Goal: Task Accomplishment & Management: Complete application form

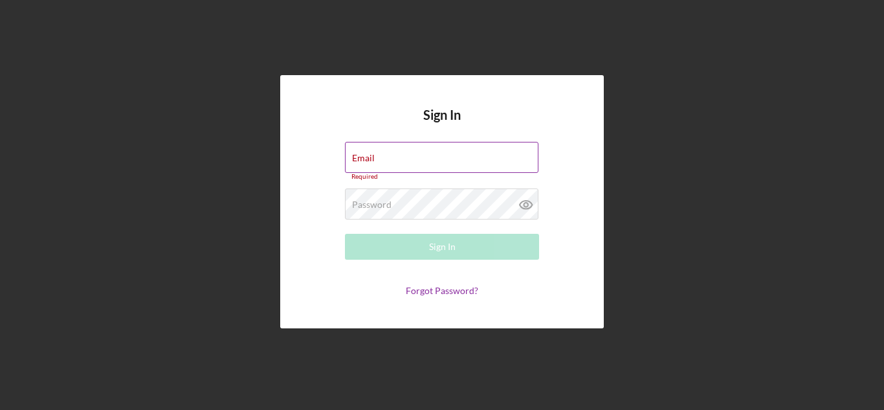
click at [391, 157] on div "Email Required" at bounding box center [442, 161] width 194 height 39
click at [391, 157] on input "Email" at bounding box center [442, 157] width 194 height 31
type input "[EMAIL_ADDRESS][DOMAIN_NAME]"
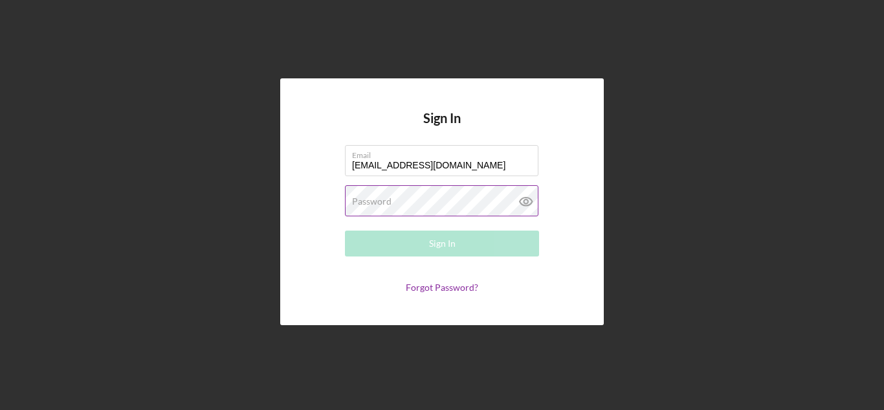
click at [371, 205] on label "Password" at bounding box center [371, 201] width 39 height 10
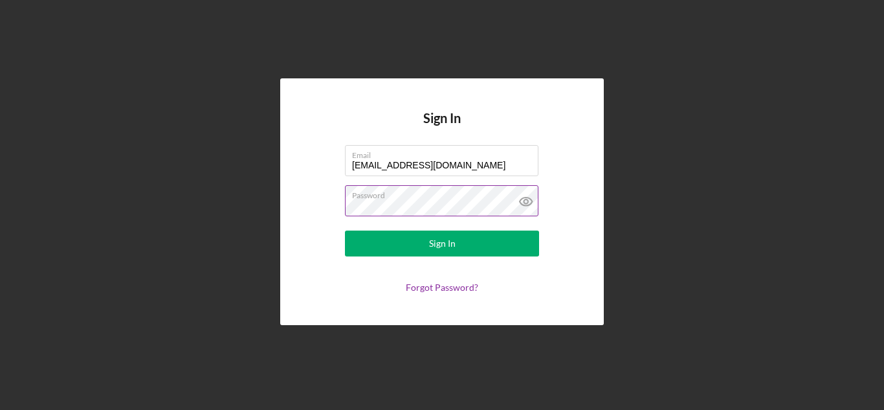
click at [345, 230] on button "Sign In" at bounding box center [442, 243] width 194 height 26
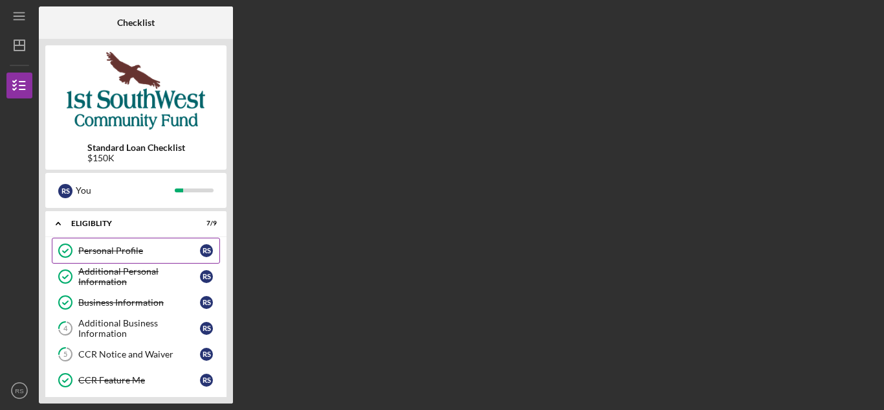
click at [114, 249] on div "Personal Profile" at bounding box center [139, 250] width 122 height 10
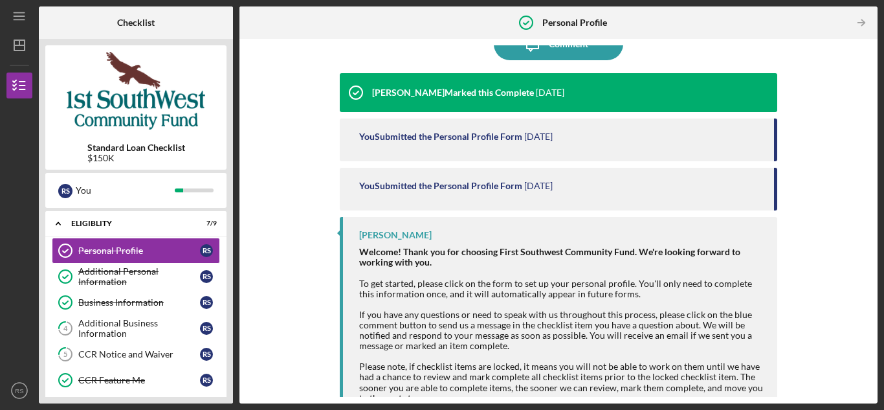
scroll to position [147, 0]
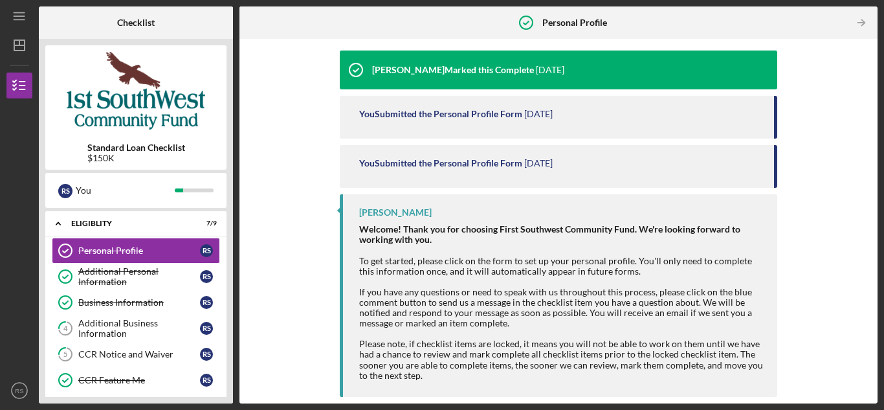
click at [408, 154] on div "You Submitted the Personal Profile Form [DATE]" at bounding box center [559, 166] width 438 height 43
click at [398, 104] on div "You Submitted the Personal Profile Form [DATE]" at bounding box center [559, 117] width 438 height 43
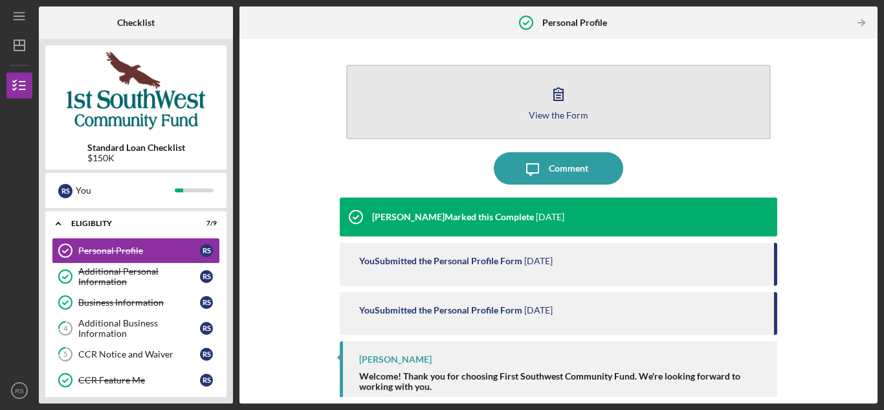
click at [530, 96] on button "View the Form Form" at bounding box center [558, 102] width 425 height 74
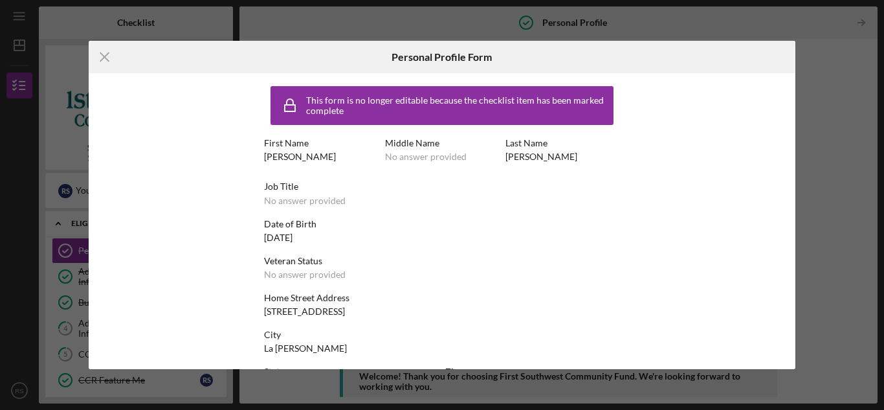
click at [812, 107] on div "Icon/Menu Close Personal Profile Form This form is no longer editable because t…" at bounding box center [442, 205] width 884 height 410
click at [98, 52] on icon "Icon/Menu Close" at bounding box center [105, 57] width 32 height 32
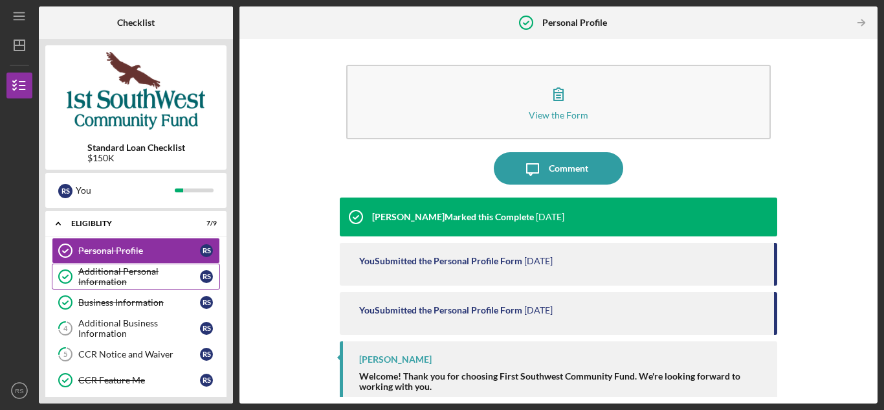
click at [104, 273] on div "Additional Personal Information" at bounding box center [139, 276] width 122 height 21
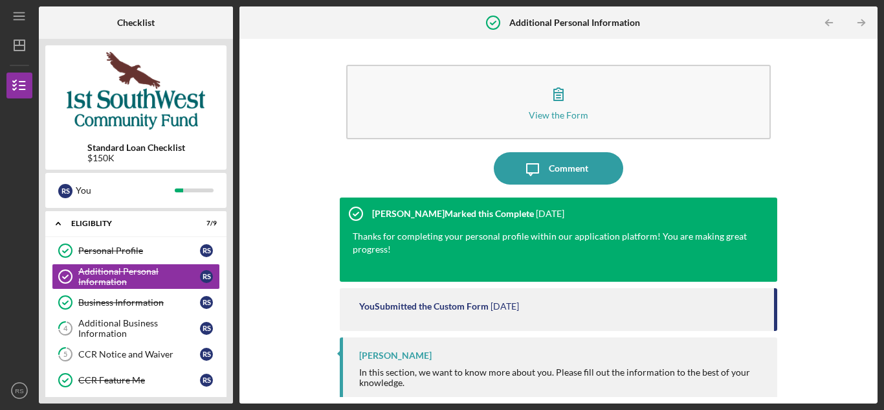
scroll to position [7, 0]
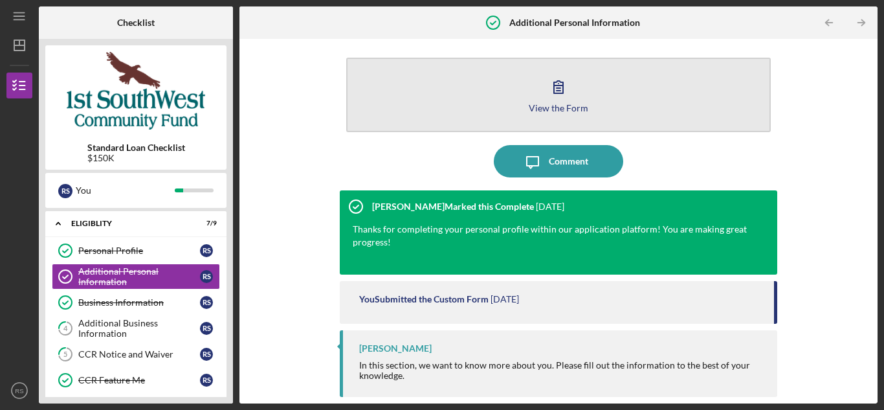
click at [589, 93] on button "View the Form Form" at bounding box center [558, 95] width 425 height 74
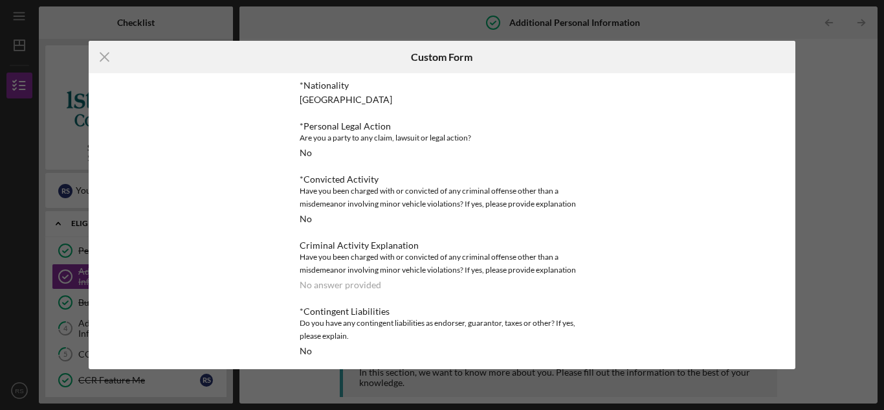
scroll to position [503, 0]
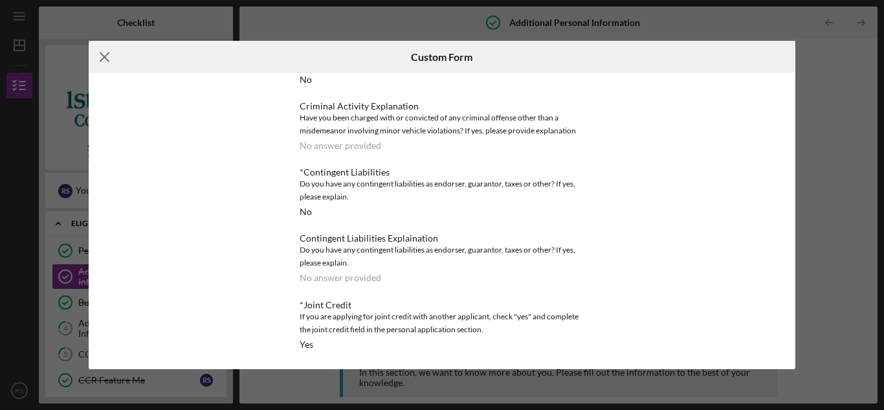
click at [92, 61] on icon "Icon/Menu Close" at bounding box center [105, 57] width 32 height 32
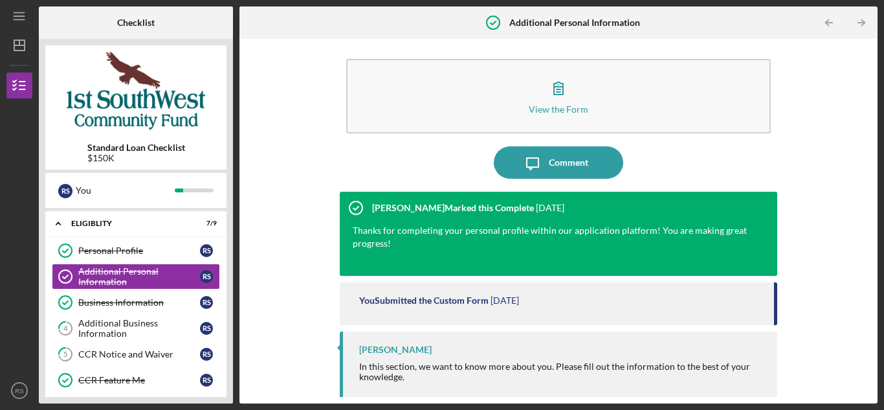
scroll to position [7, 0]
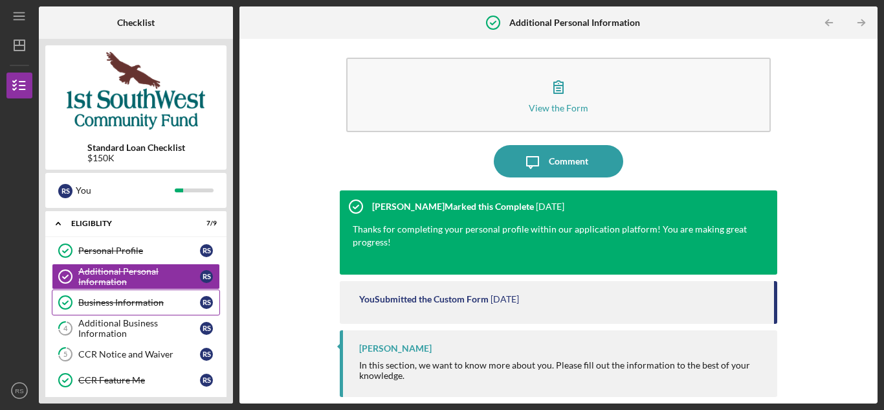
click at [139, 309] on link "Business Information Business Information R S" at bounding box center [136, 302] width 168 height 26
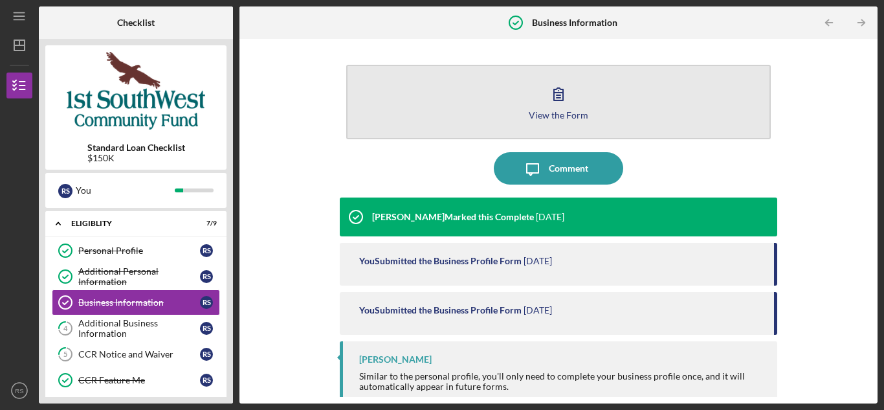
click at [582, 102] on button "View the Form Form" at bounding box center [558, 102] width 425 height 74
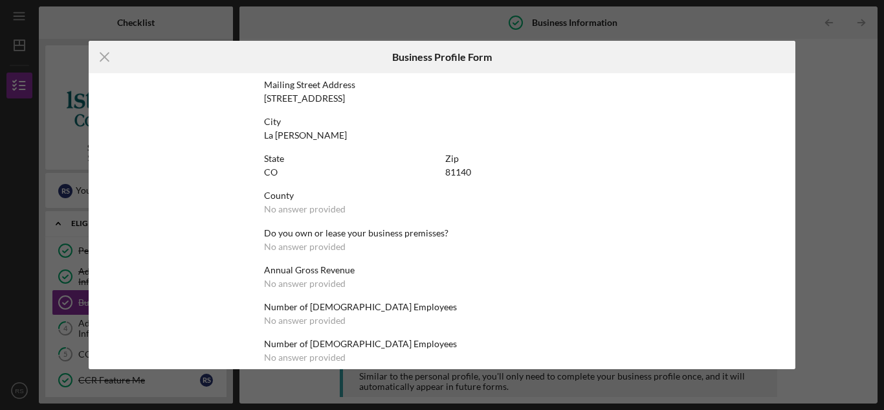
scroll to position [824, 0]
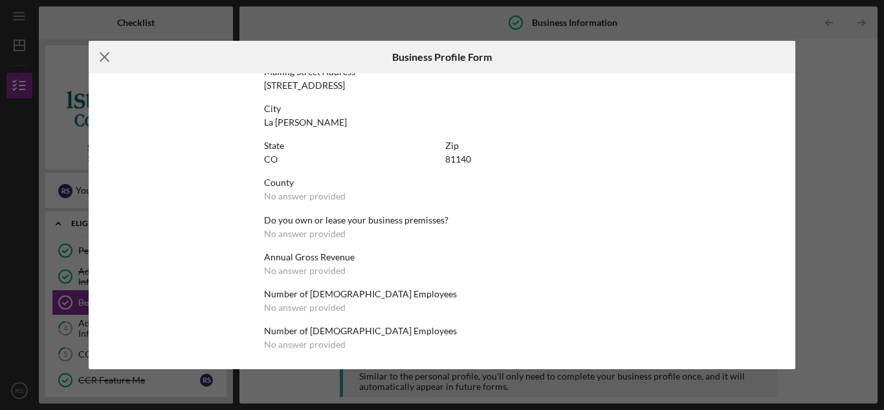
click at [111, 50] on icon "Icon/Menu Close" at bounding box center [105, 57] width 32 height 32
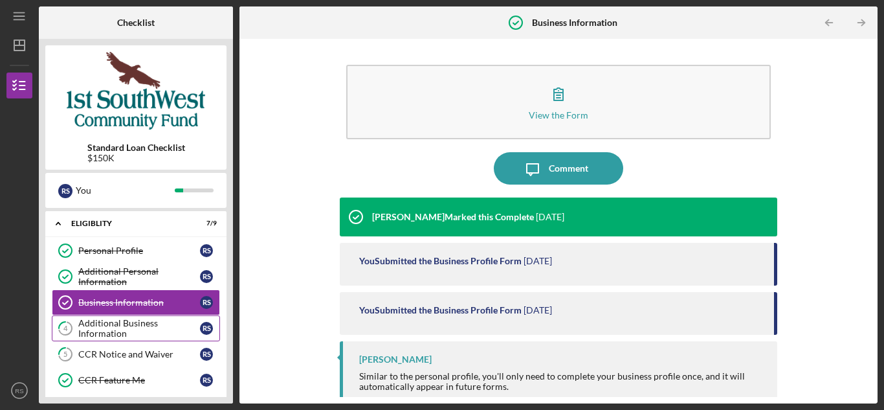
click at [94, 322] on div "Additional Business Information" at bounding box center [139, 328] width 122 height 21
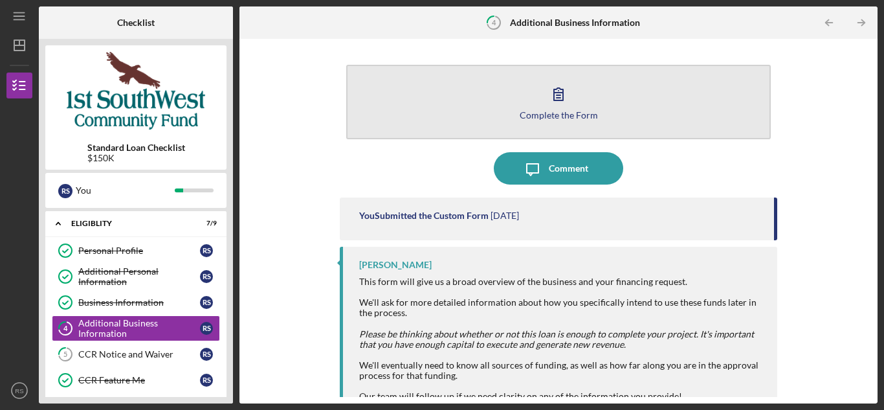
click at [582, 93] on button "Complete the Form Form" at bounding box center [558, 102] width 425 height 74
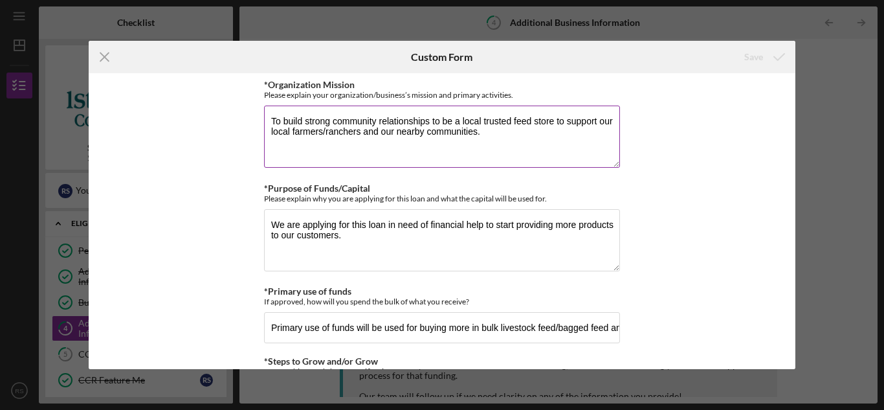
scroll to position [388, 0]
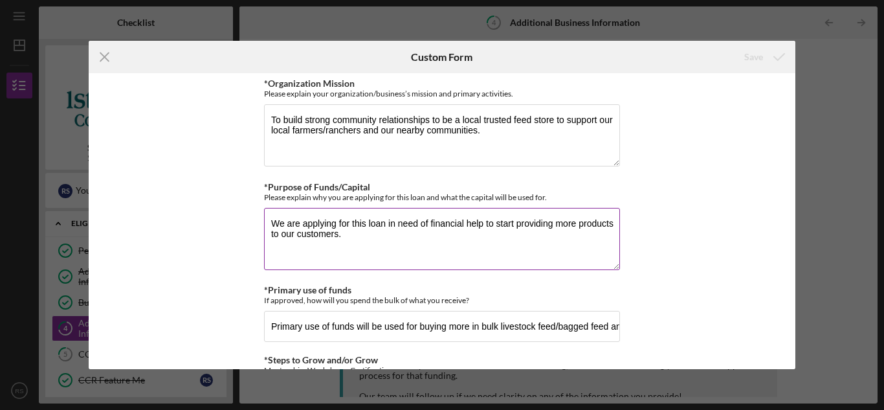
click at [511, 216] on textarea "We are applying for this loan in need of financial help to start providing more…" at bounding box center [442, 239] width 356 height 62
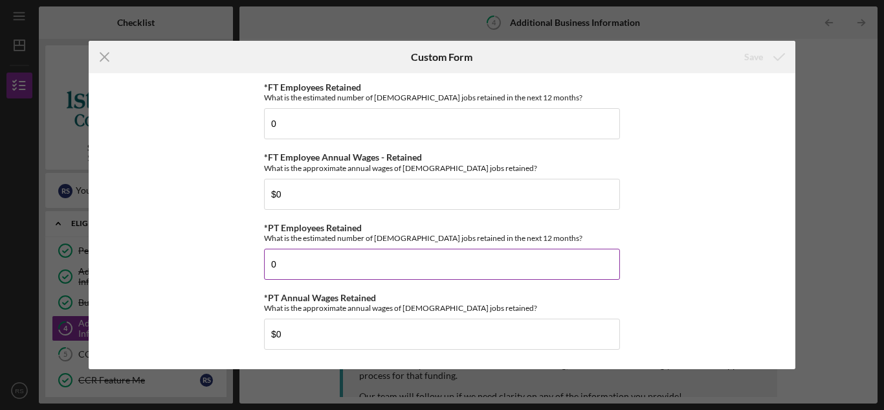
scroll to position [1438, 0]
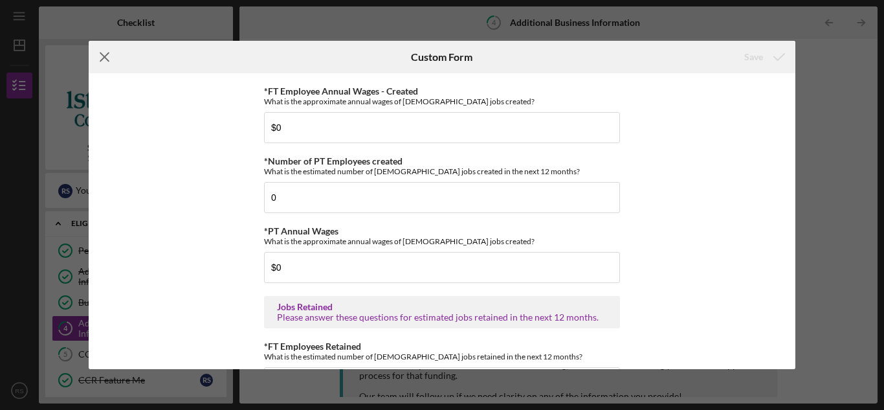
click at [93, 58] on icon "Icon/Menu Close" at bounding box center [105, 57] width 32 height 32
